Goal: Information Seeking & Learning: Learn about a topic

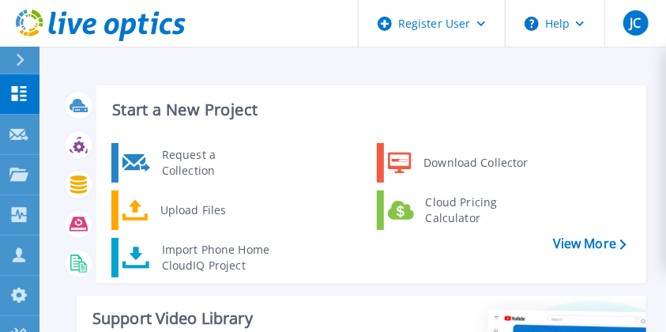
click at [511, 80] on div "Start a New Project Request a Collection Download Collector Upload Files Cloud …" at bounding box center [353, 281] width 585 height 417
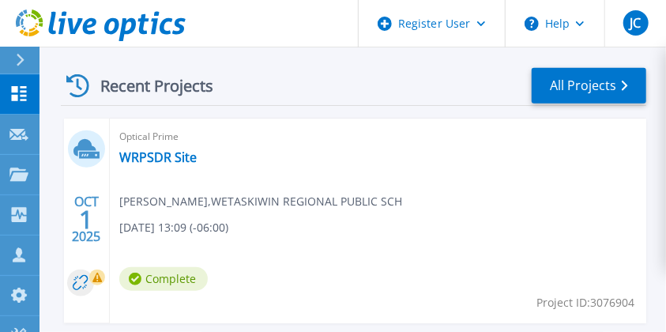
scroll to position [523, 0]
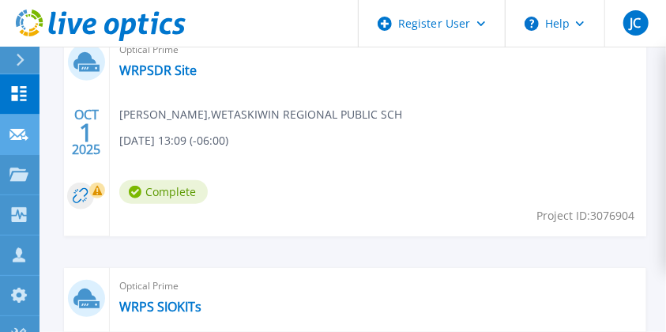
click at [28, 139] on icon at bounding box center [18, 135] width 19 height 12
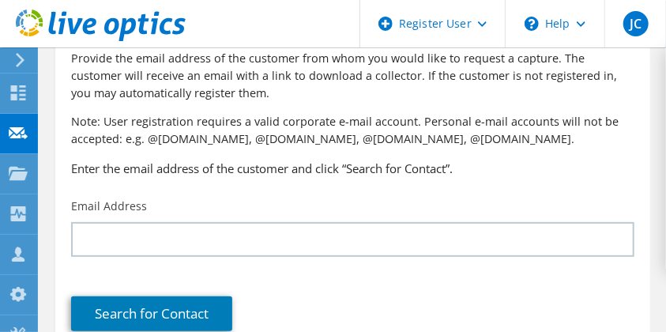
scroll to position [104, 0]
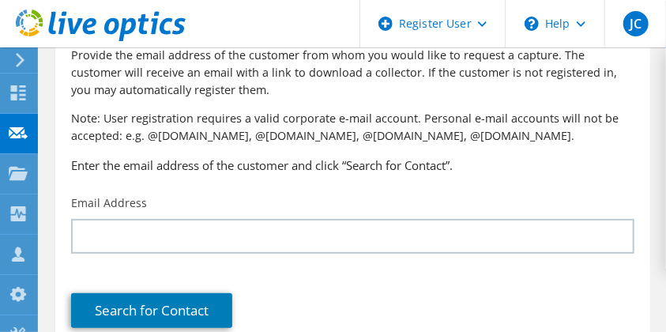
click at [652, 213] on section "Request Capture Provide the email address of the customer from whom you would l…" at bounding box center [353, 186] width 627 height 487
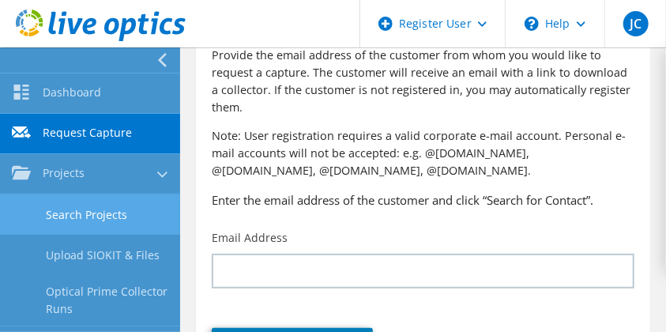
click at [66, 213] on link "Search Projects" at bounding box center [90, 214] width 180 height 40
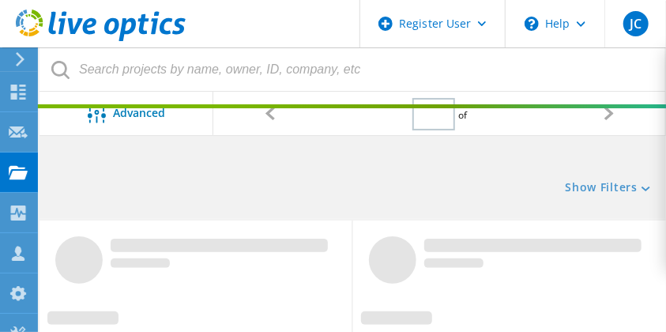
type input "1"
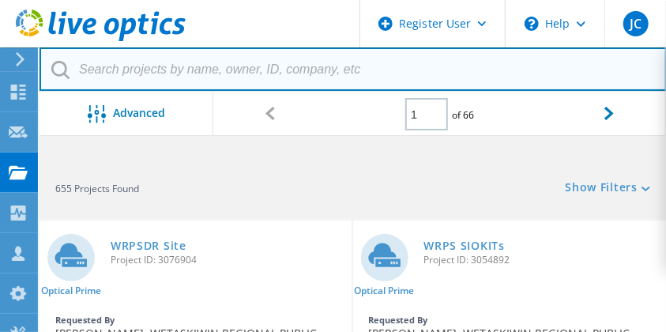
click at [284, 76] on input "text" at bounding box center [353, 68] width 627 height 43
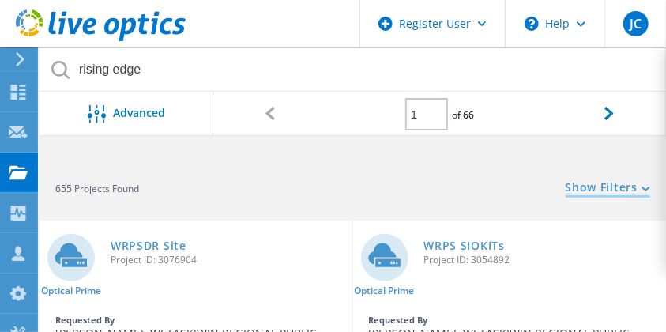
click at [611, 194] on link "Show Filters" at bounding box center [608, 188] width 85 height 13
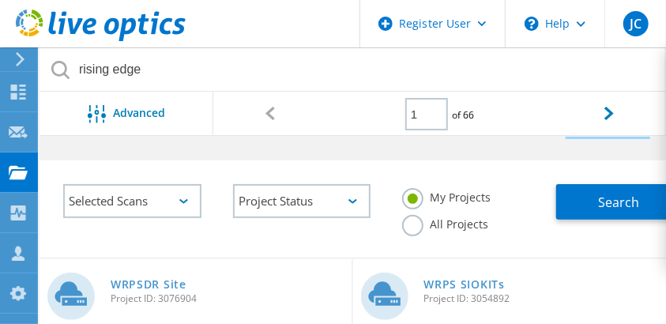
scroll to position [64, 0]
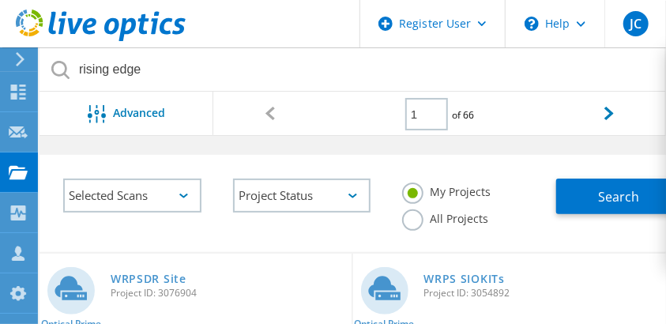
click at [458, 224] on label "All Projects" at bounding box center [445, 216] width 86 height 15
click at [0, 0] on input "All Projects" at bounding box center [0, 0] width 0 height 0
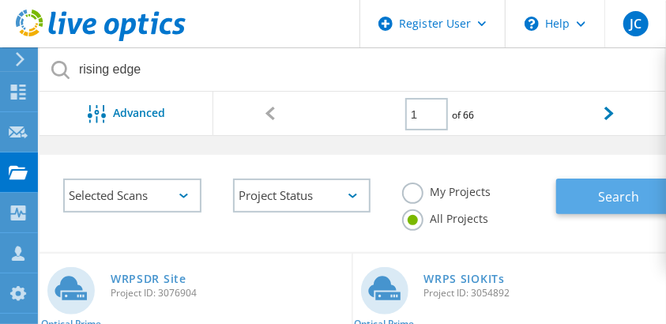
click at [571, 209] on button "Search" at bounding box center [615, 197] width 119 height 36
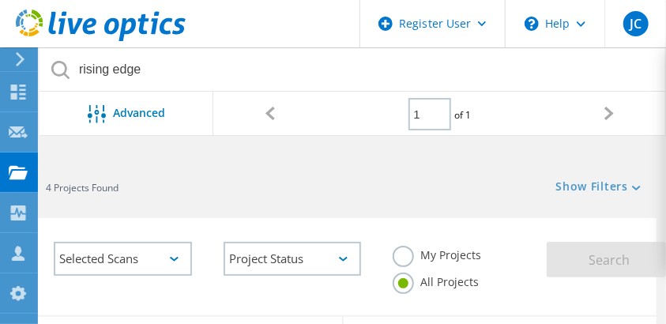
scroll to position [0, 9]
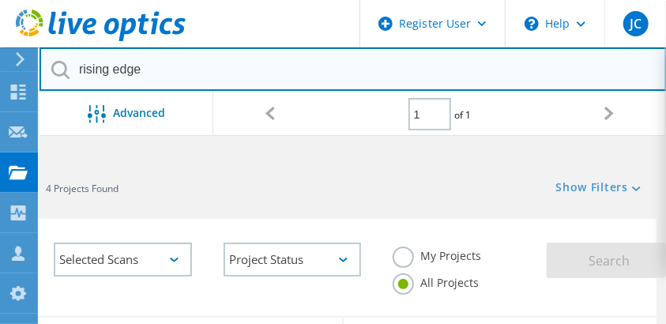
click at [162, 50] on input "rising edge" at bounding box center [353, 68] width 627 height 43
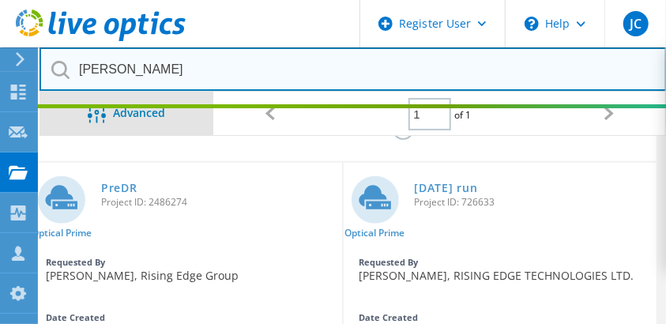
scroll to position [153, 9]
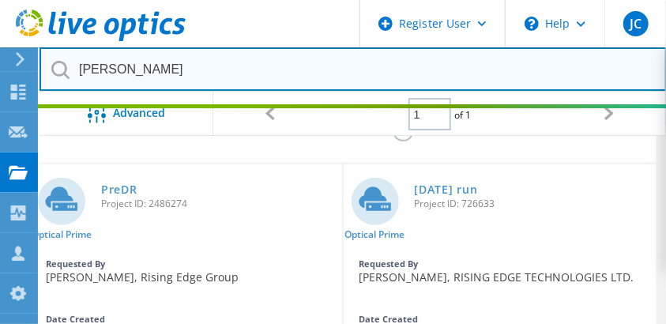
click at [167, 74] on input "[PERSON_NAME]" at bounding box center [353, 68] width 627 height 43
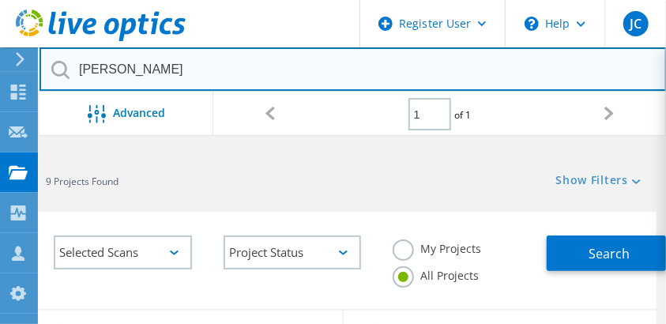
scroll to position [0, 9]
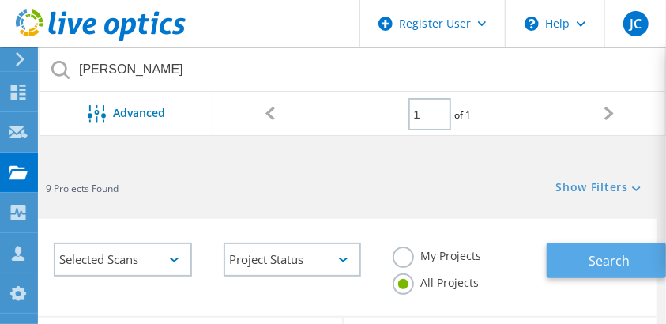
click at [581, 257] on button "Search" at bounding box center [606, 261] width 119 height 36
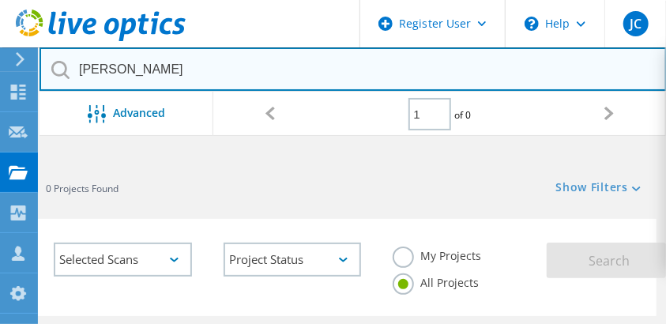
click at [149, 70] on input "[PERSON_NAME]" at bounding box center [353, 68] width 627 height 43
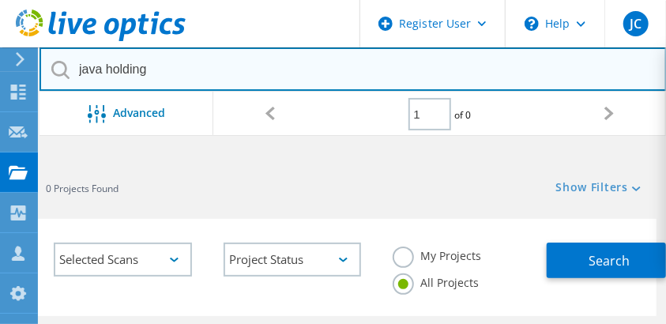
type input "java holding"
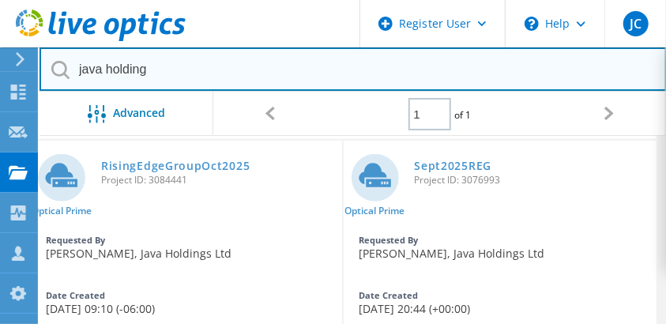
scroll to position [176, 9]
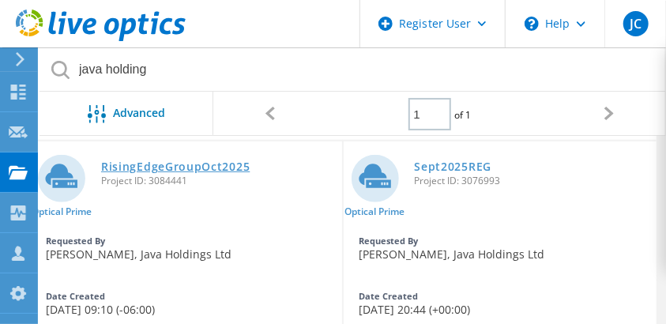
click at [198, 170] on link "RisingEdgeGroupOct2025" at bounding box center [175, 166] width 149 height 11
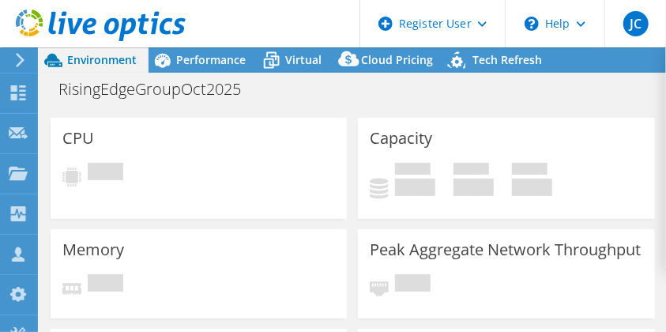
select select "Canada"
select select "CAD"
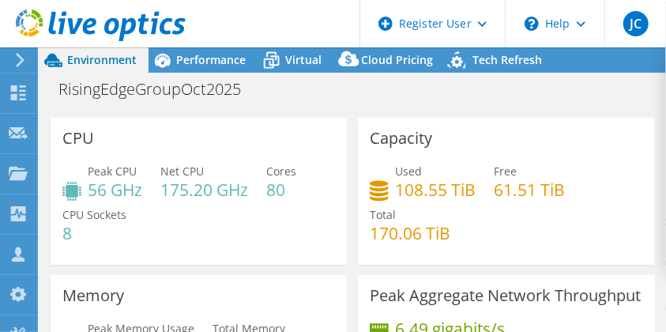
radio input "true"
radio input "false"
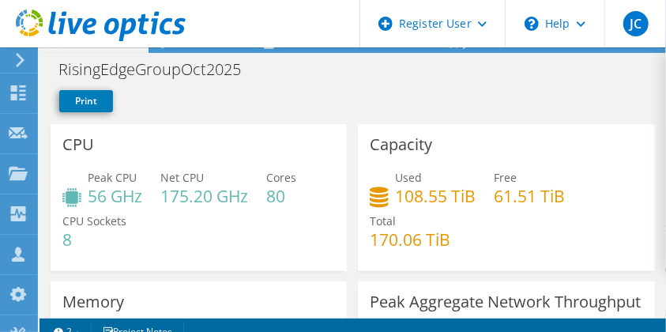
scroll to position [63, 0]
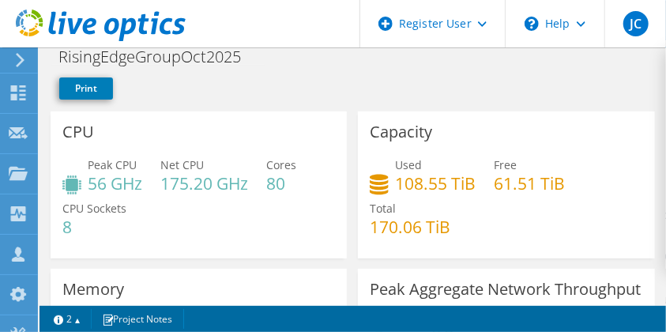
click at [66, 165] on div "Peak CPU 56 GHz" at bounding box center [102, 174] width 80 height 36
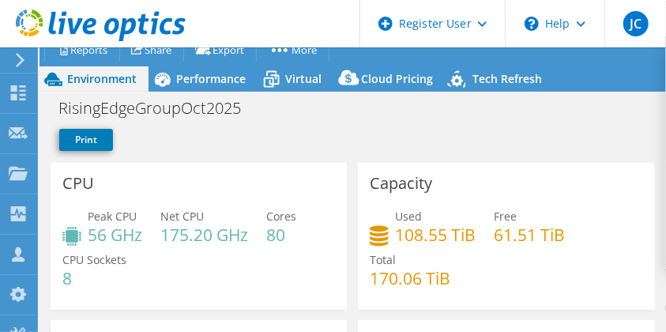
scroll to position [13, 0]
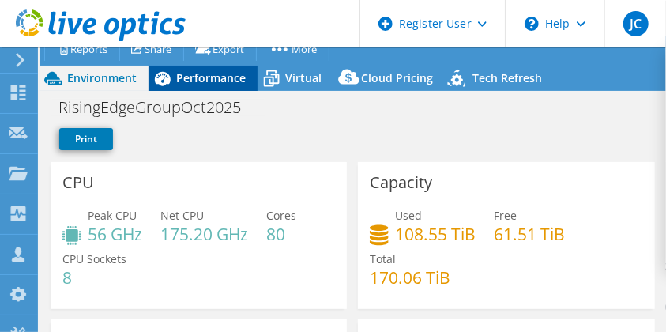
click at [219, 79] on span "Performance" at bounding box center [211, 77] width 70 height 15
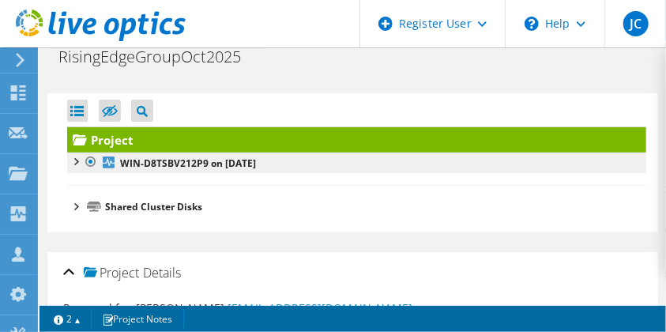
scroll to position [0, 0]
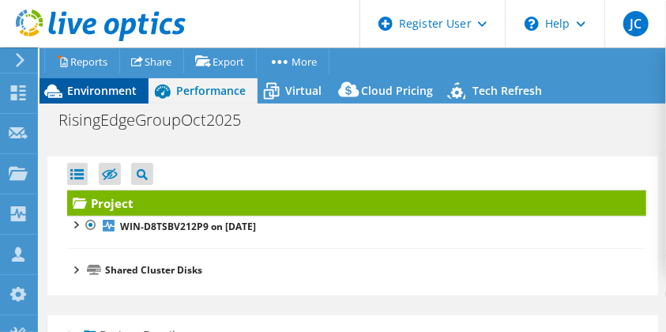
click at [111, 97] on span "Environment" at bounding box center [102, 90] width 70 height 15
